Goal: Task Accomplishment & Management: Use online tool/utility

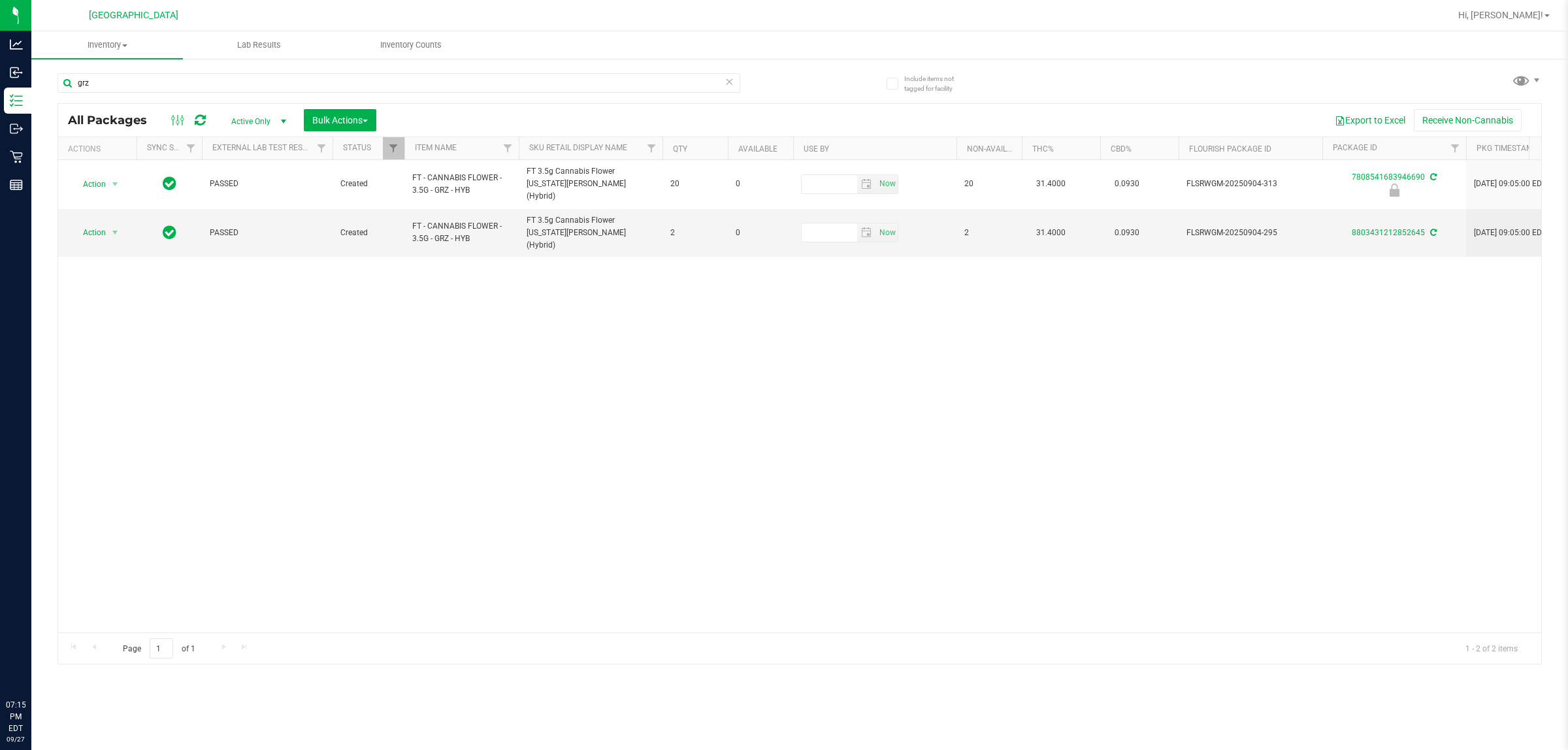
click at [427, 50] on span "Inventory Counts" at bounding box center [410, 45] width 97 height 12
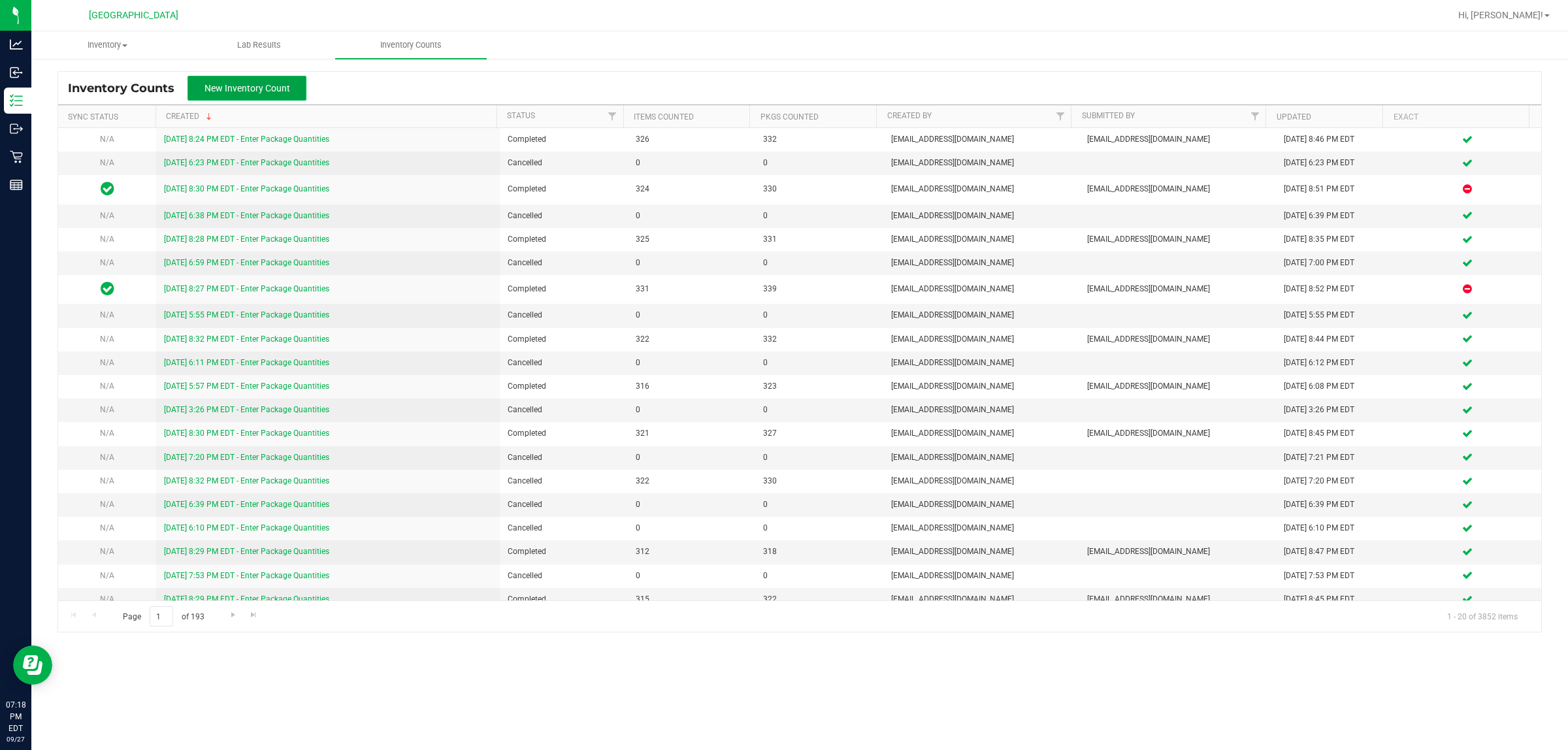
click at [243, 80] on button "New Inventory Count" at bounding box center [247, 88] width 119 height 25
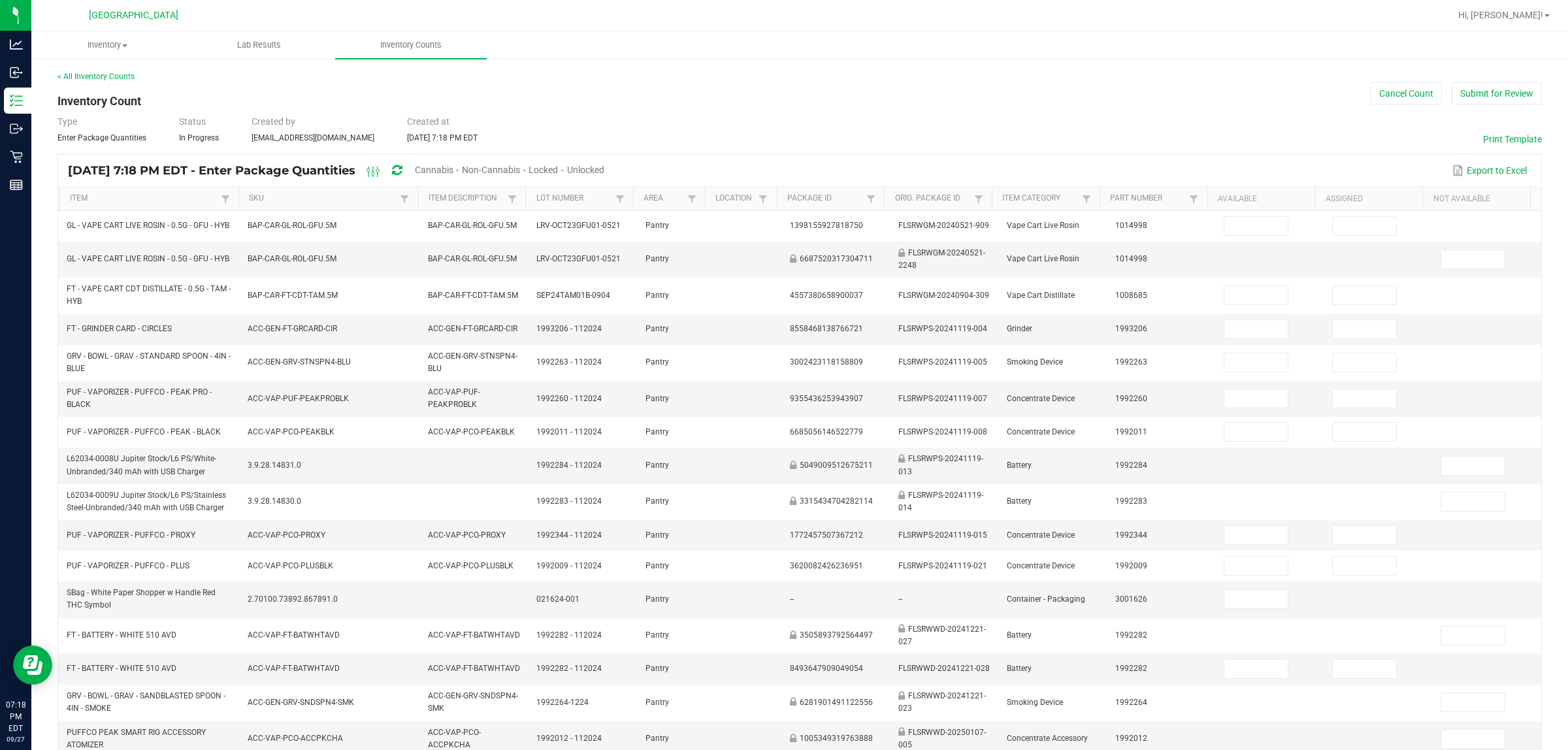
click at [462, 177] on div "Cannabis" at bounding box center [439, 171] width 47 height 24
click at [454, 171] on span "Cannabis" at bounding box center [434, 170] width 39 height 11
drag, startPoint x: 628, startPoint y: 160, endPoint x: 628, endPoint y: 169, distance: 9.0
click at [605, 165] on div "Unlocked" at bounding box center [586, 171] width 37 height 24
click at [605, 169] on span "Unlocked" at bounding box center [586, 170] width 37 height 11
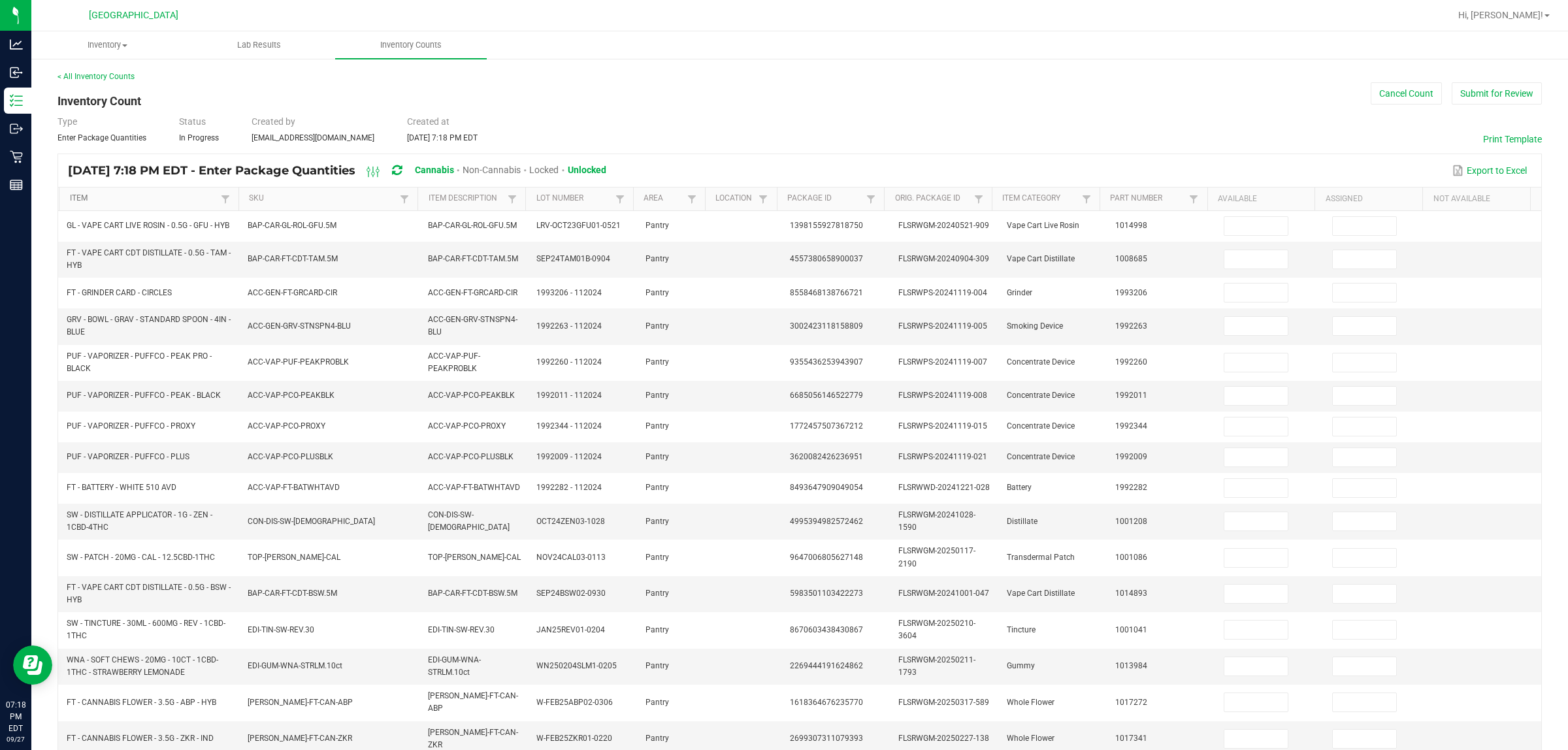
click at [79, 194] on link "Item" at bounding box center [143, 199] width 148 height 11
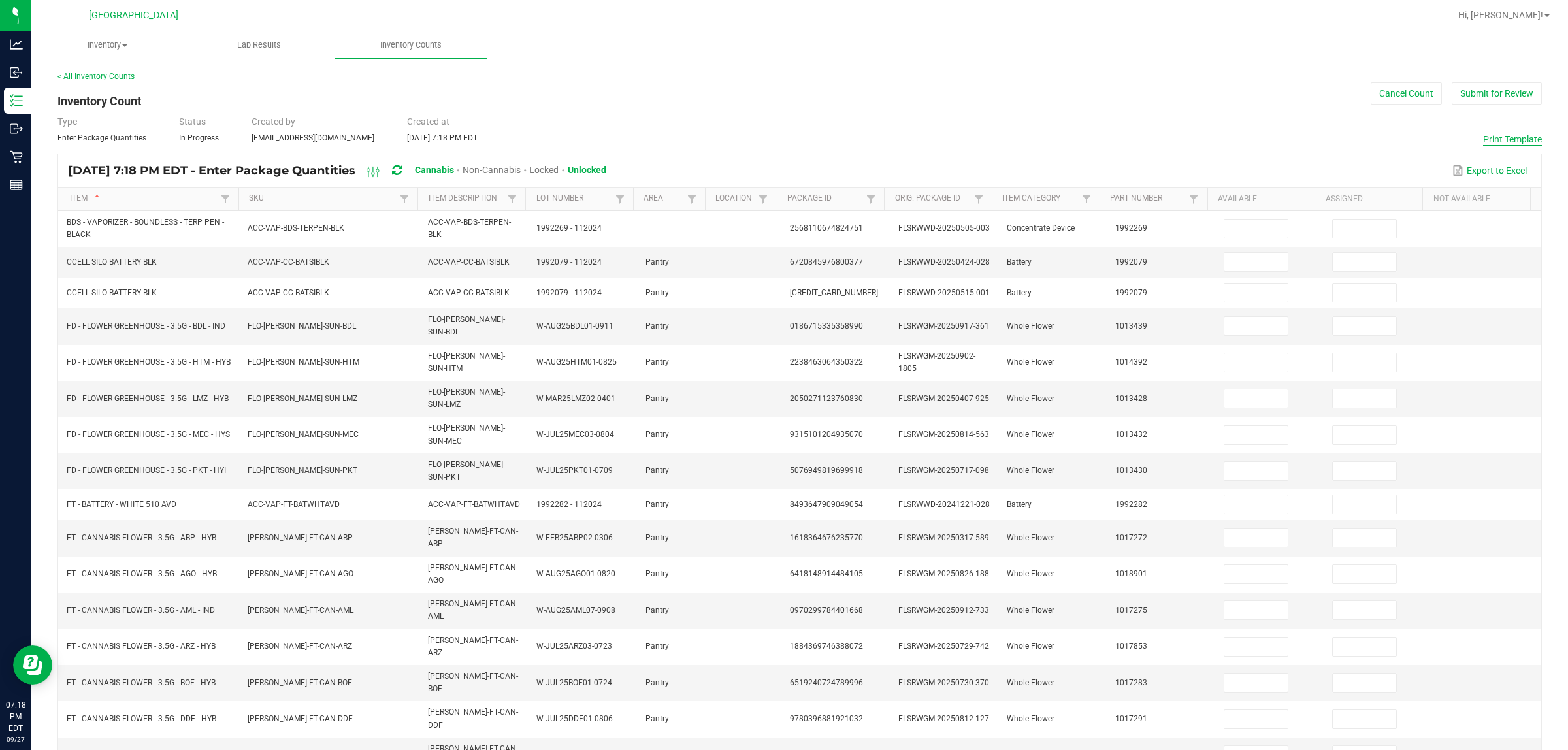
click at [1483, 133] on button "Print Template" at bounding box center [1513, 139] width 59 height 13
click at [1380, 86] on button "Cancel Count" at bounding box center [1406, 93] width 71 height 22
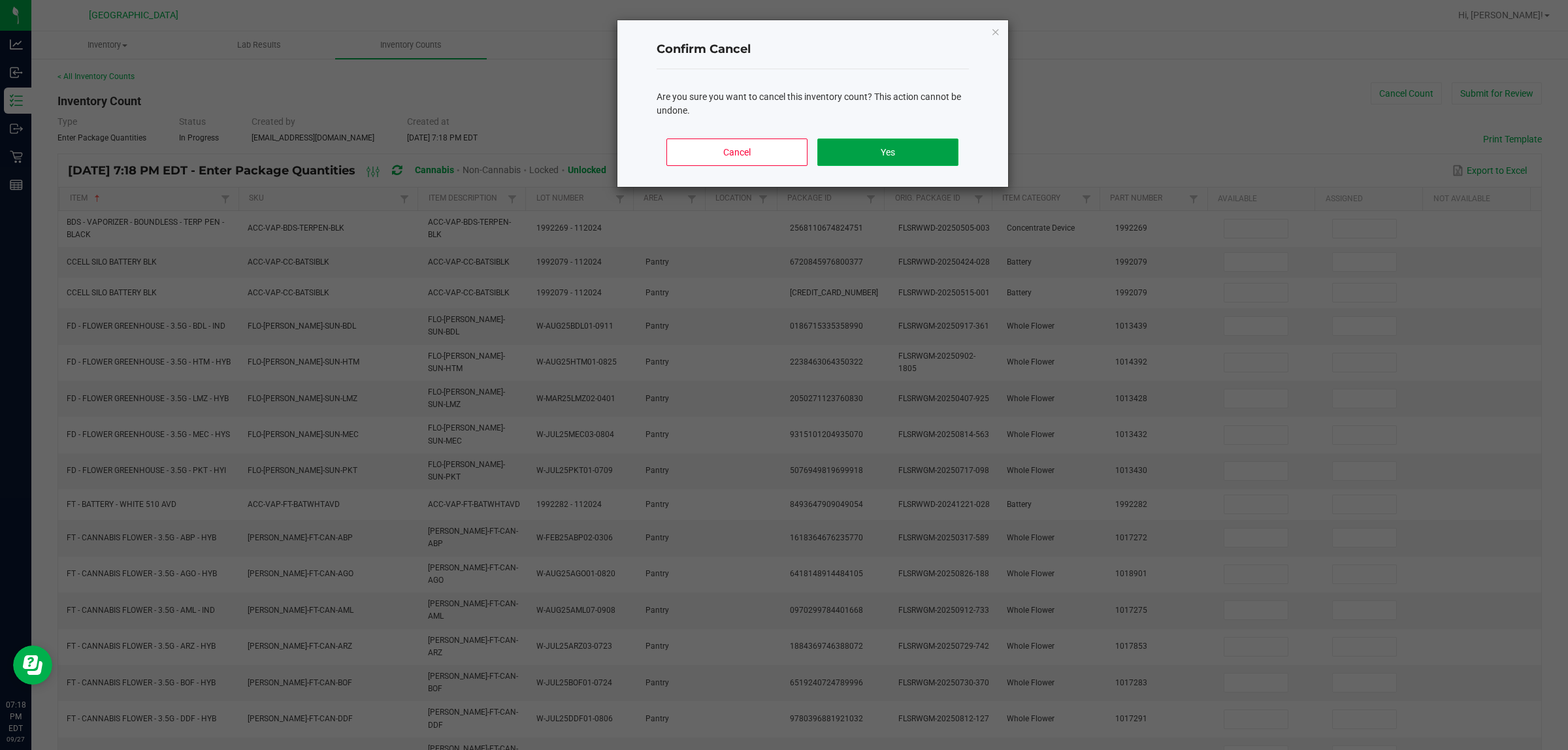
click at [932, 152] on button "Yes" at bounding box center [888, 152] width 141 height 28
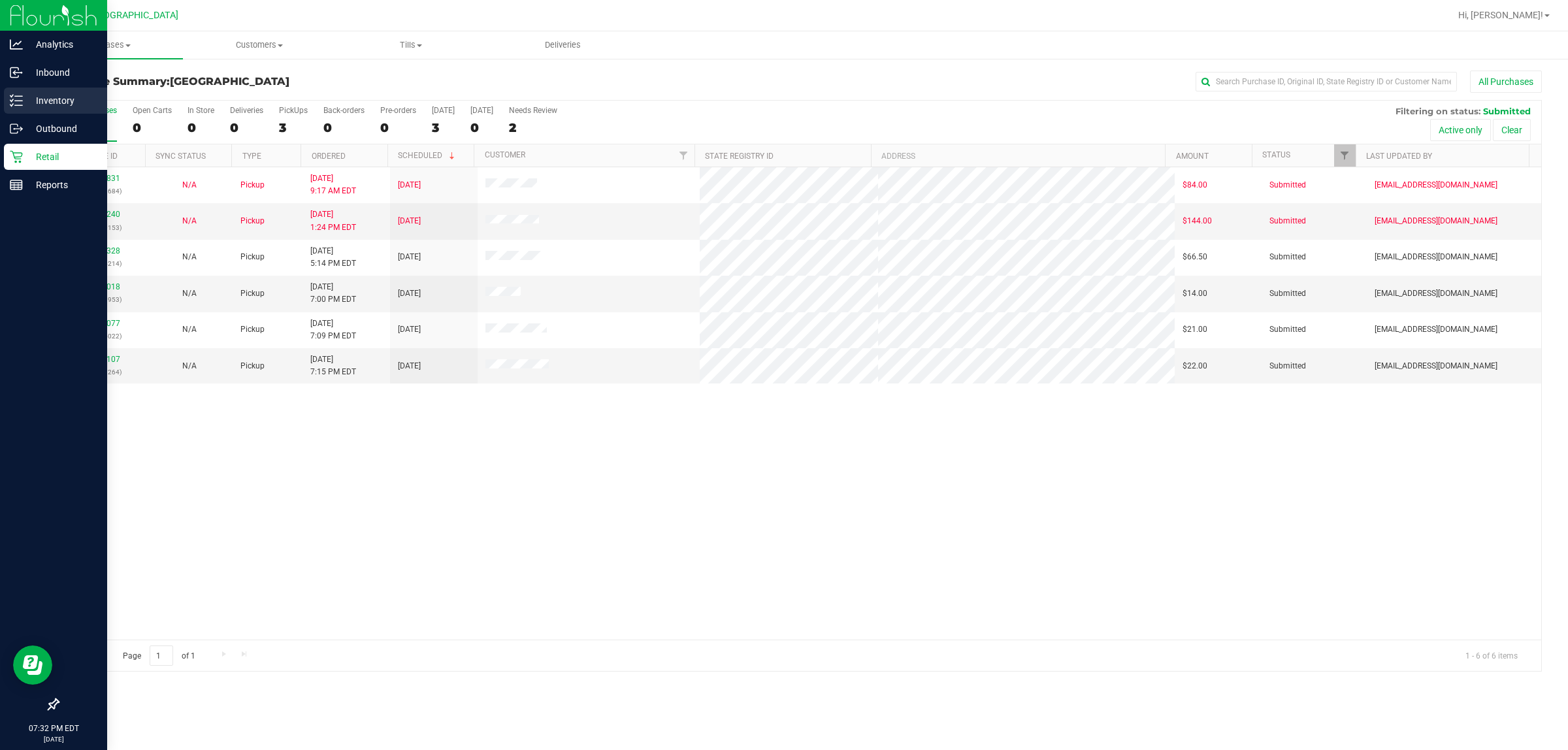
click at [18, 102] on icon at bounding box center [16, 100] width 13 height 13
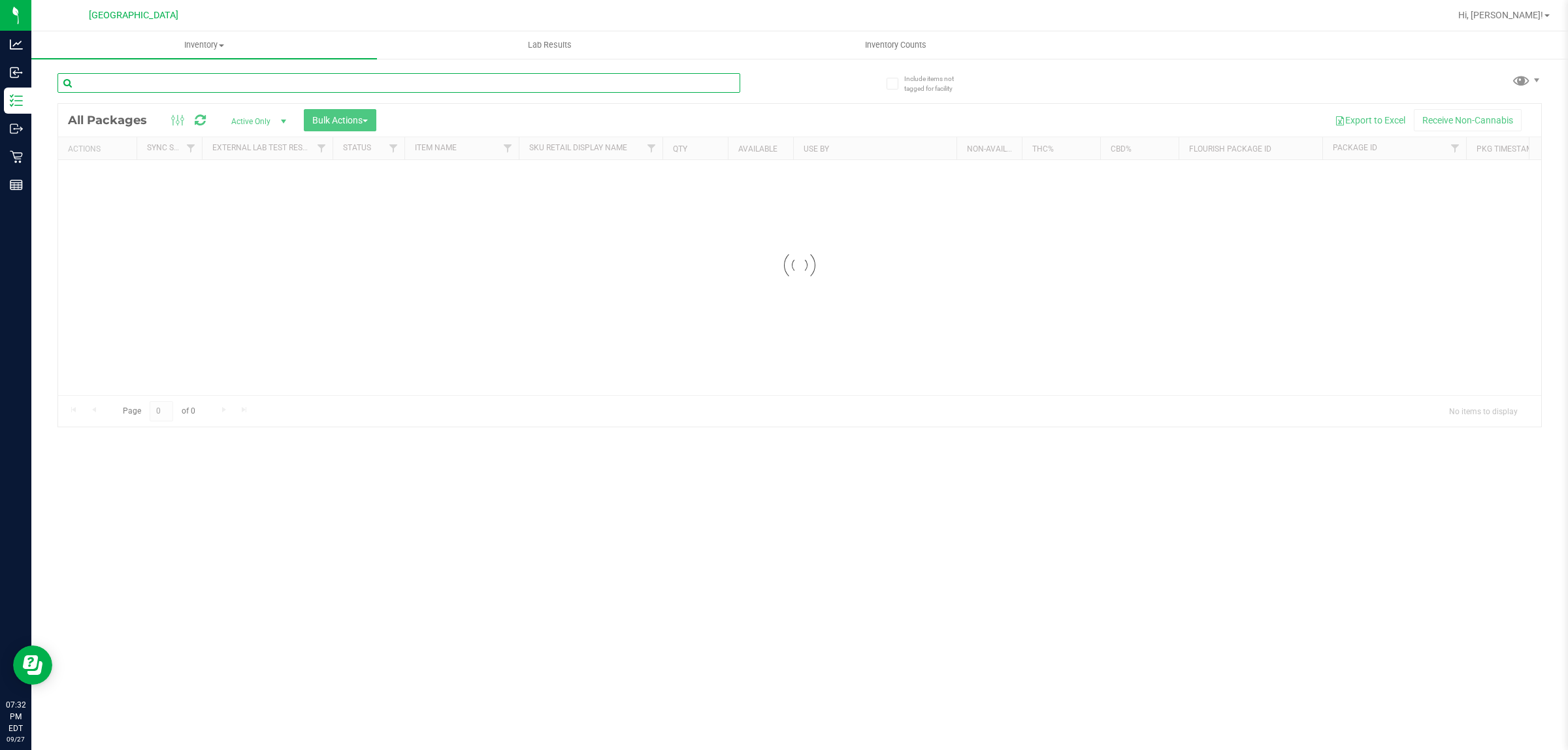
click at [165, 86] on input "text" at bounding box center [399, 83] width 683 height 20
type input "dda"
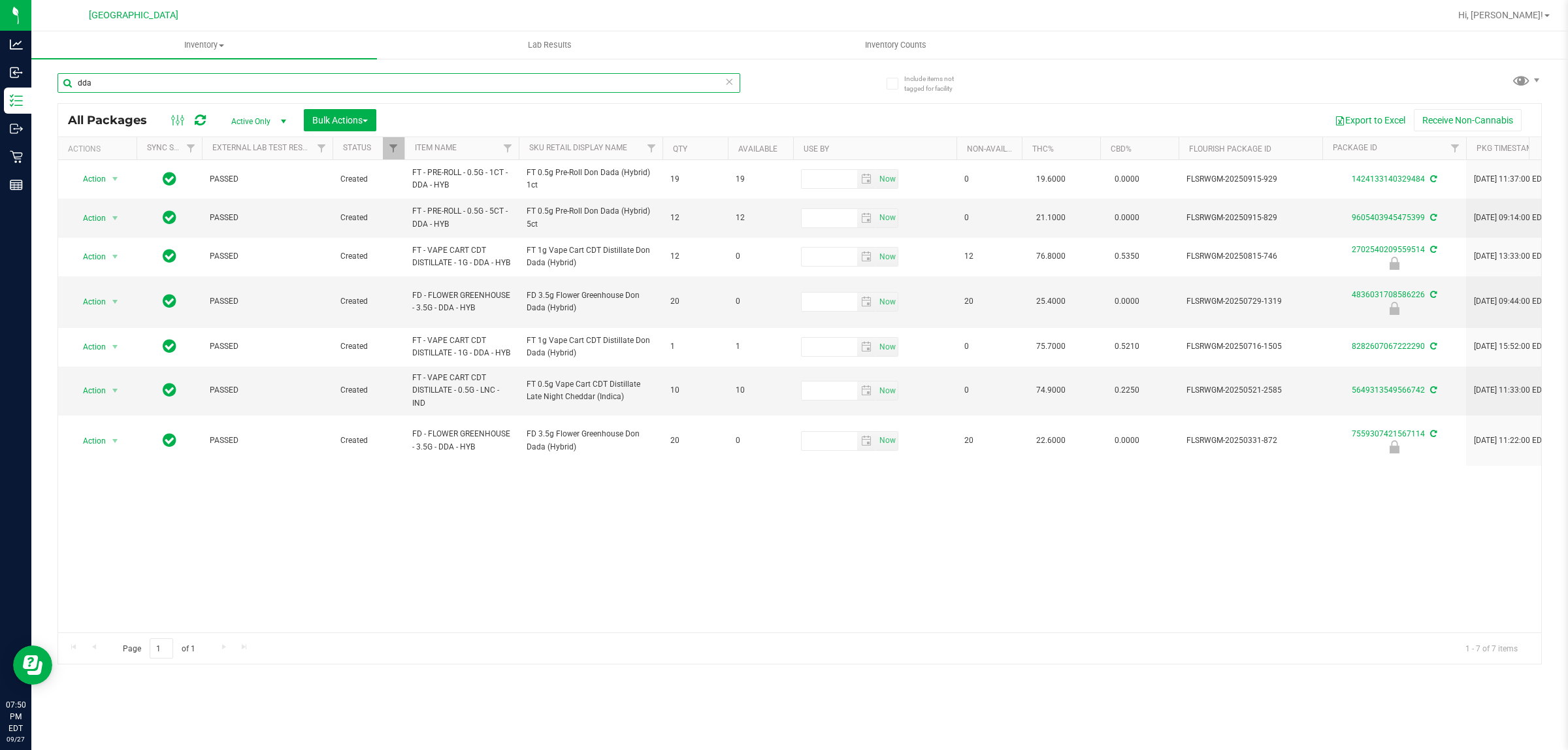
click at [126, 89] on input "dda" at bounding box center [399, 83] width 683 height 20
type input "grz"
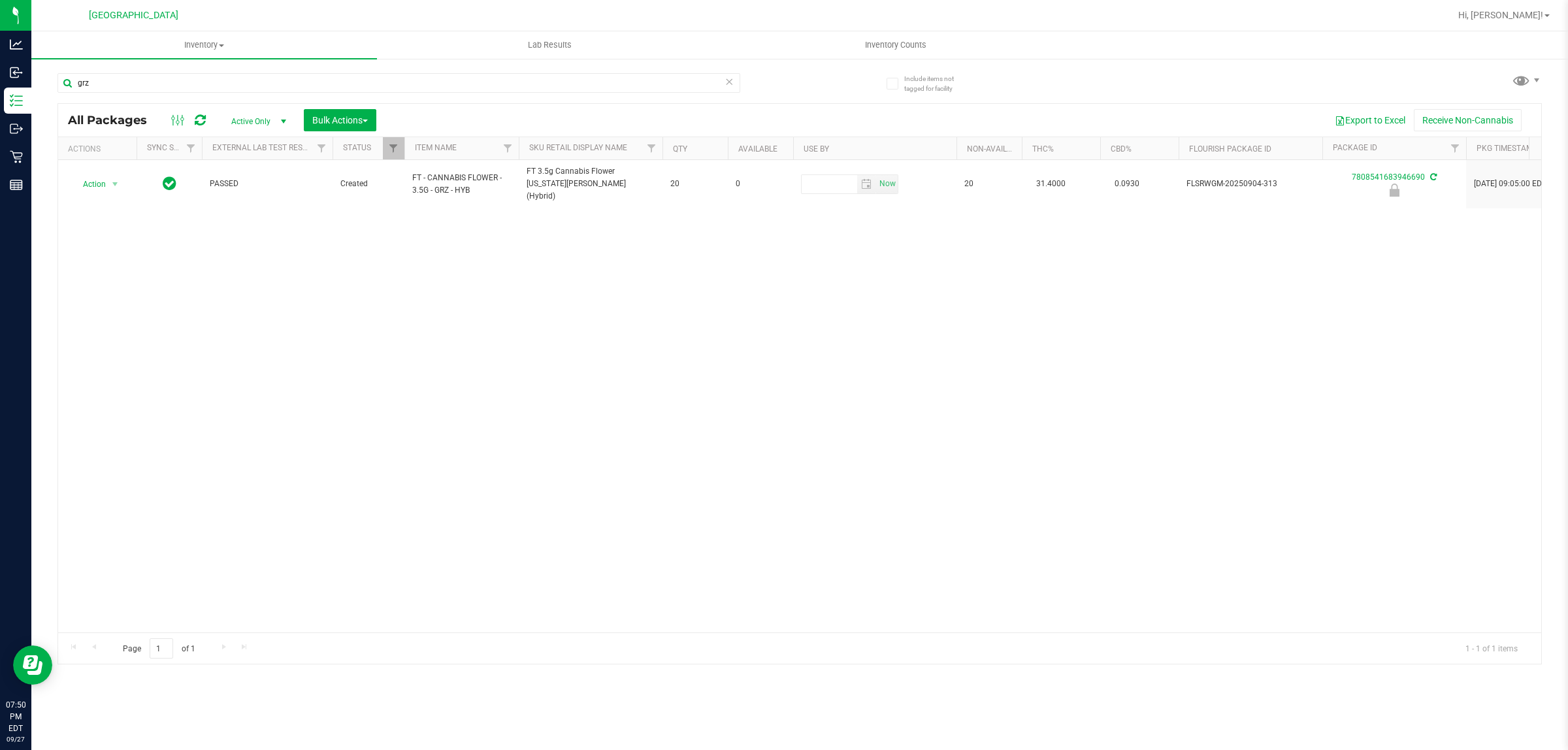
click at [592, 305] on div "Action Action Edit attributes Global inventory Locate package Package audit log…" at bounding box center [800, 396] width 1483 height 472
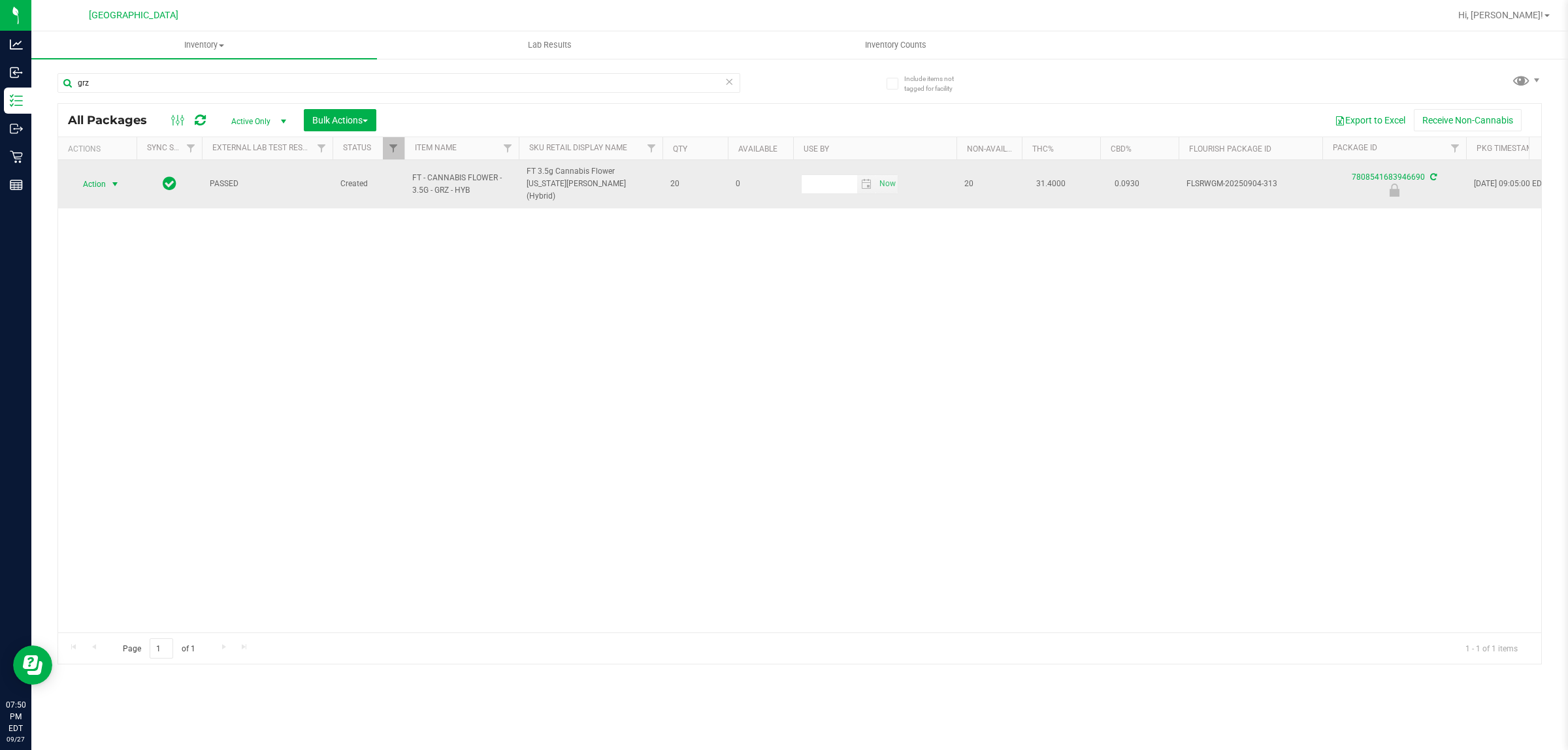
click at [100, 188] on span "Action" at bounding box center [89, 185] width 35 height 18
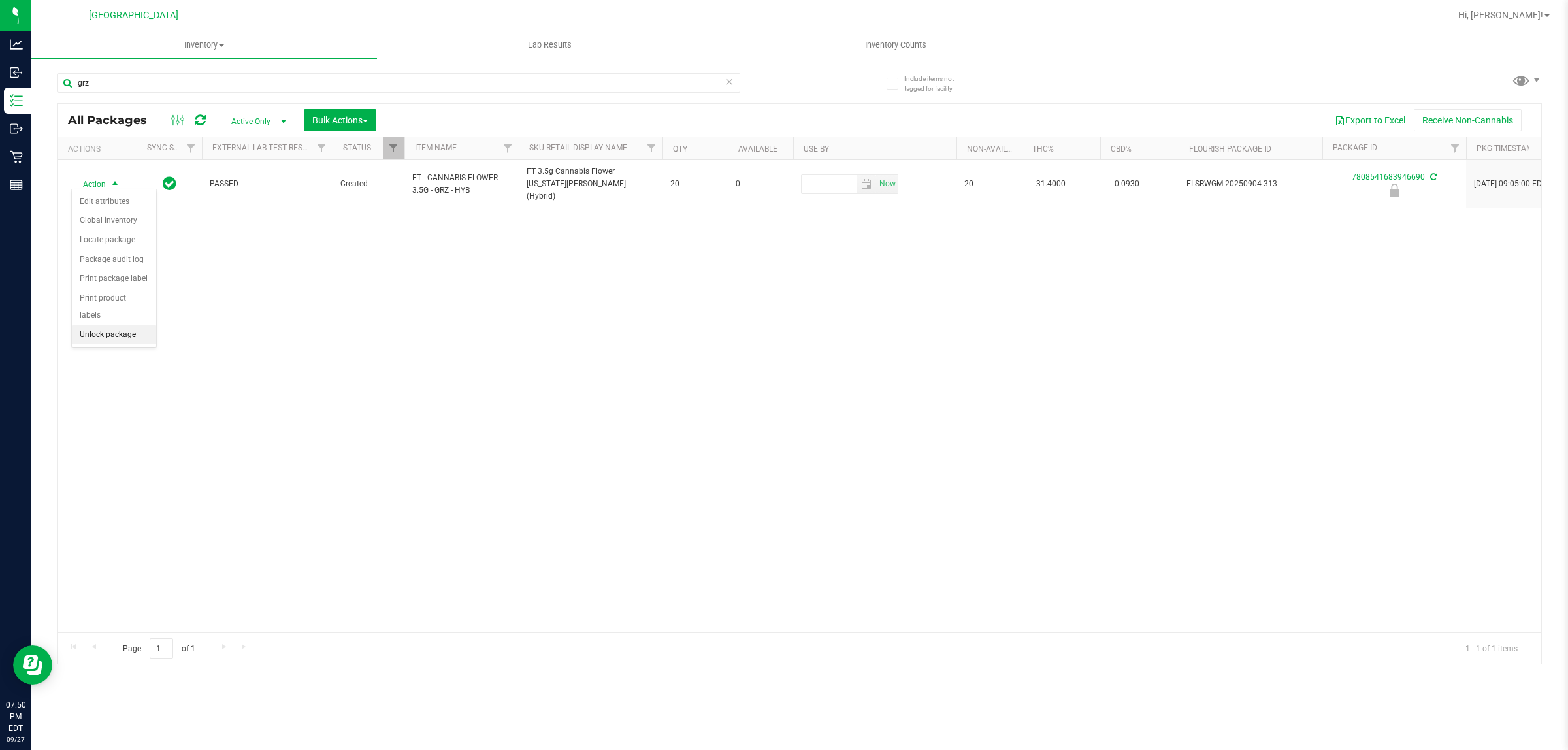
click at [113, 326] on li "Unlock package" at bounding box center [114, 336] width 84 height 20
click at [1527, 9] on link "Hi, [PERSON_NAME]!" at bounding box center [1504, 15] width 102 height 14
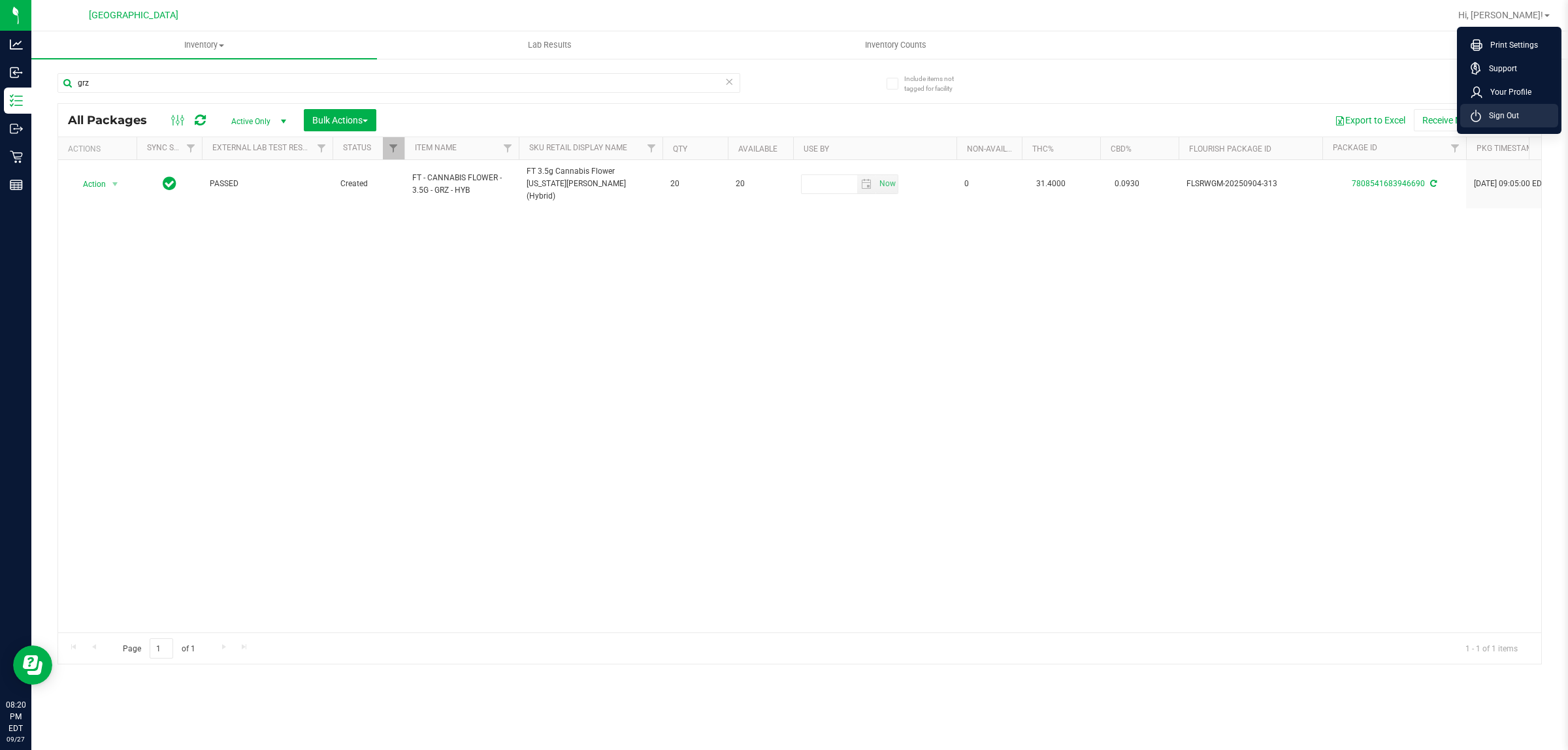
click at [1496, 109] on span "Sign Out" at bounding box center [1500, 116] width 38 height 13
